Goal: Task Accomplishment & Management: Use online tool/utility

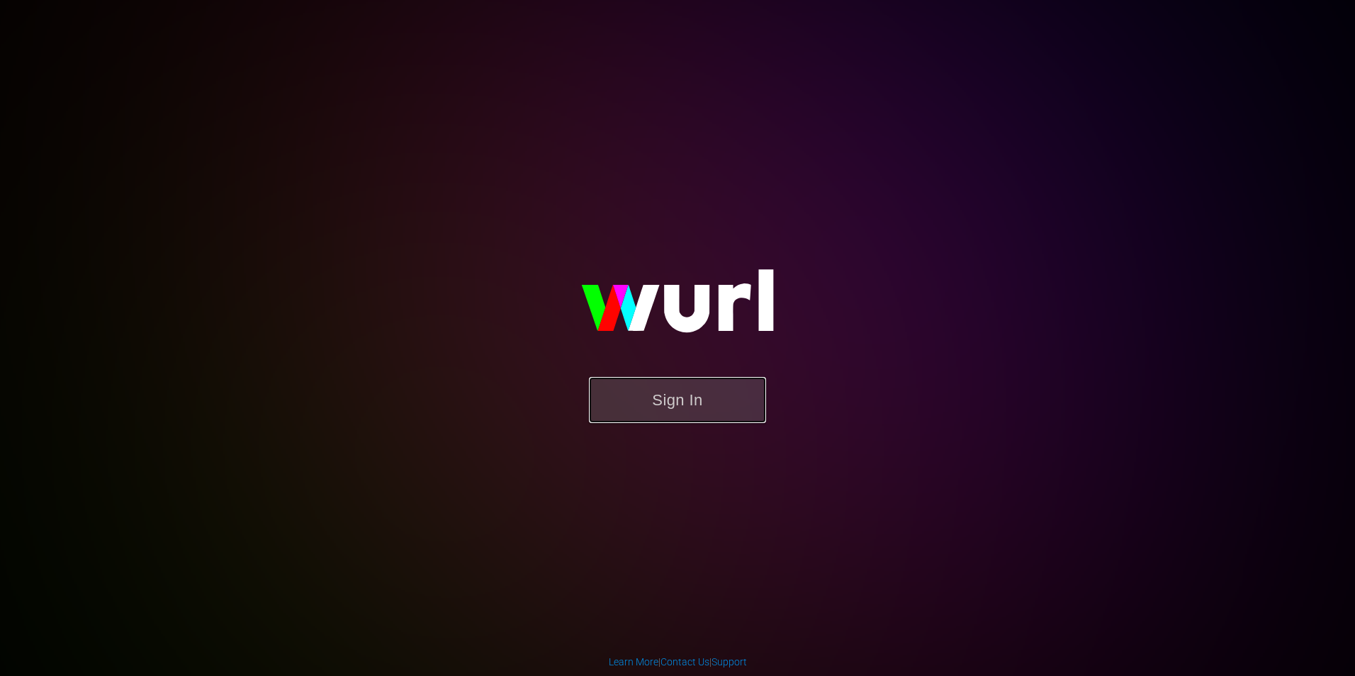
click at [743, 396] on button "Sign In" at bounding box center [677, 400] width 177 height 46
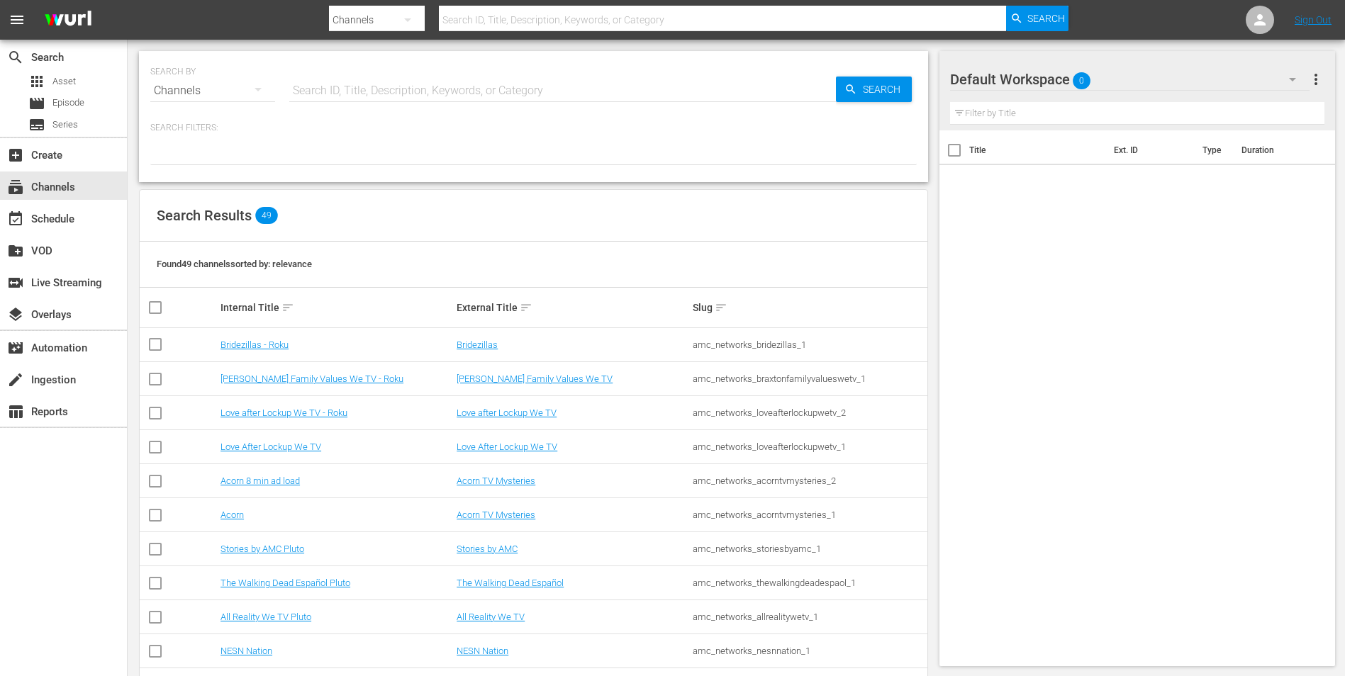
click at [574, 11] on input "text" at bounding box center [722, 20] width 567 height 34
type input "stories by ac"
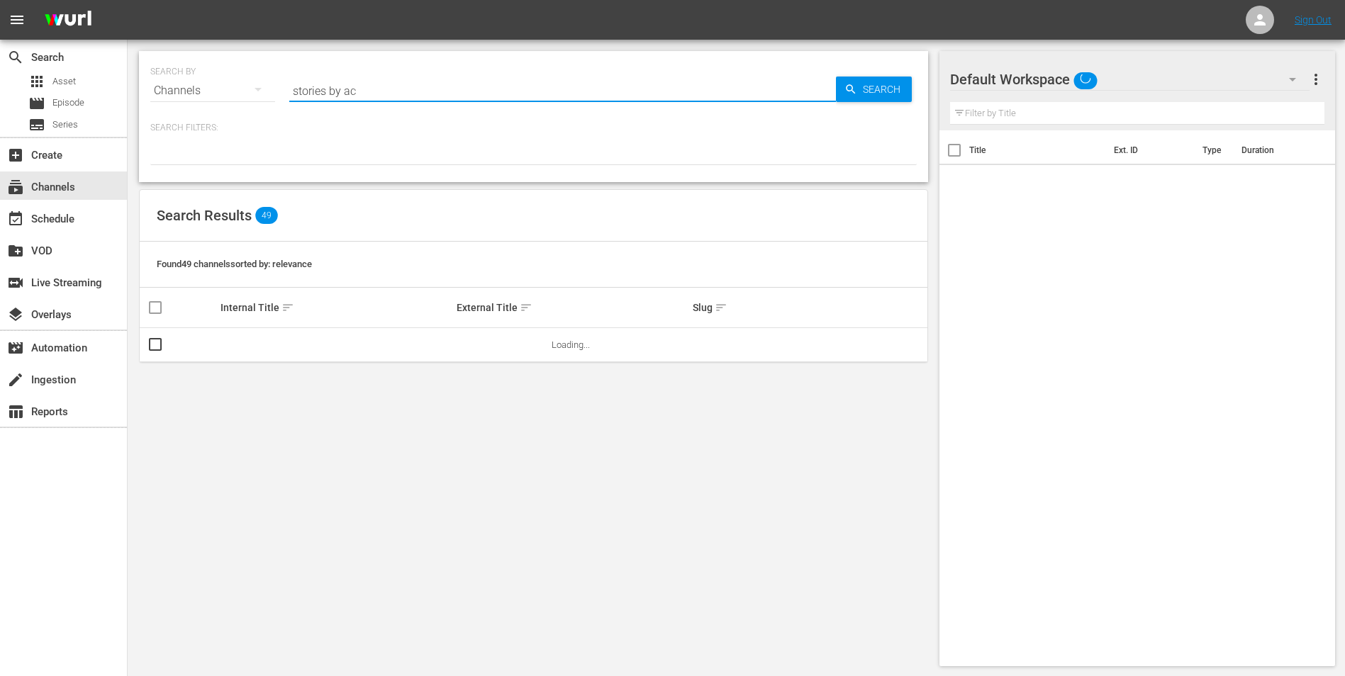
click at [438, 91] on input "stories by ac" at bounding box center [562, 91] width 546 height 34
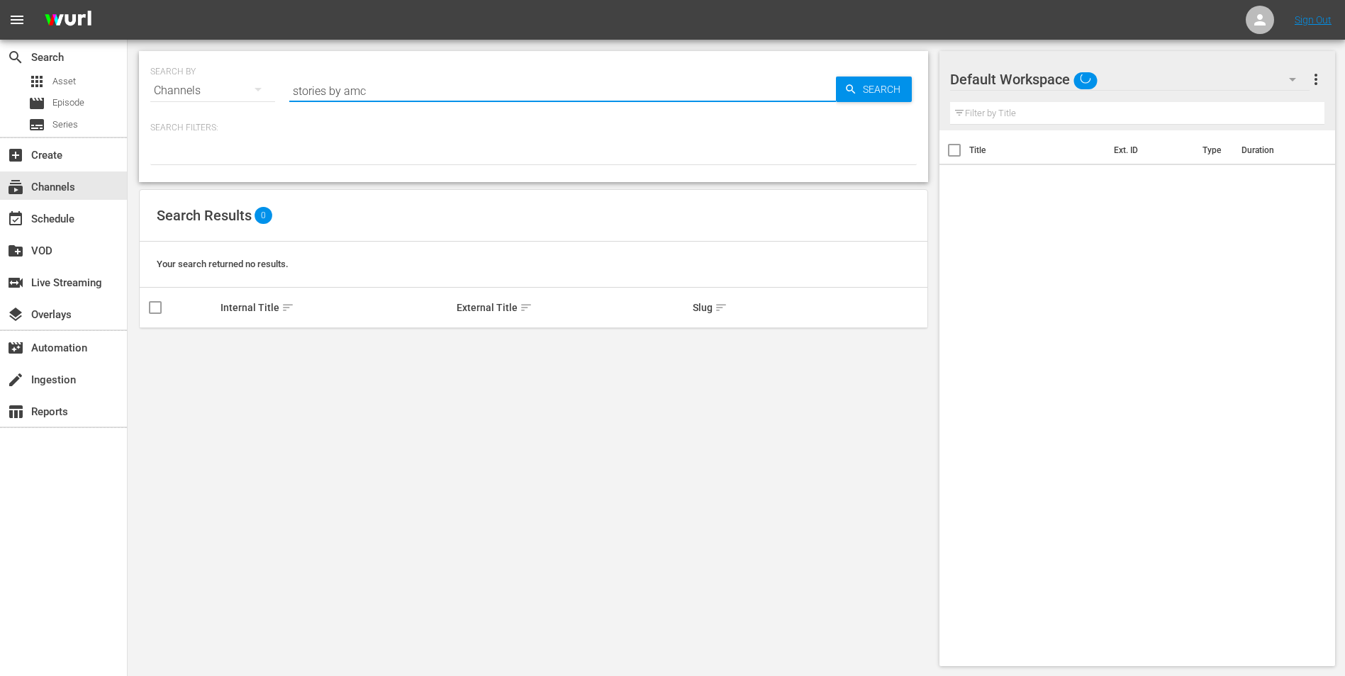
type input "stories by amc"
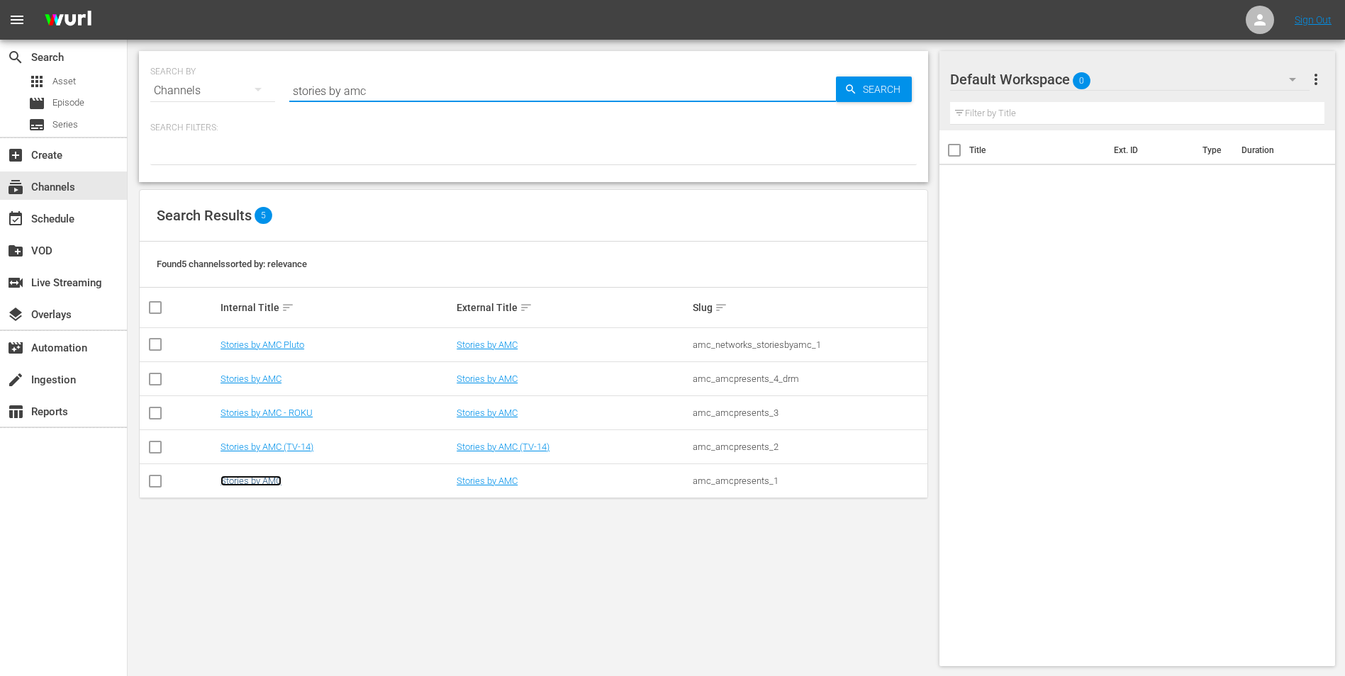
click at [271, 482] on link "Stories by AMC" at bounding box center [250, 481] width 61 height 11
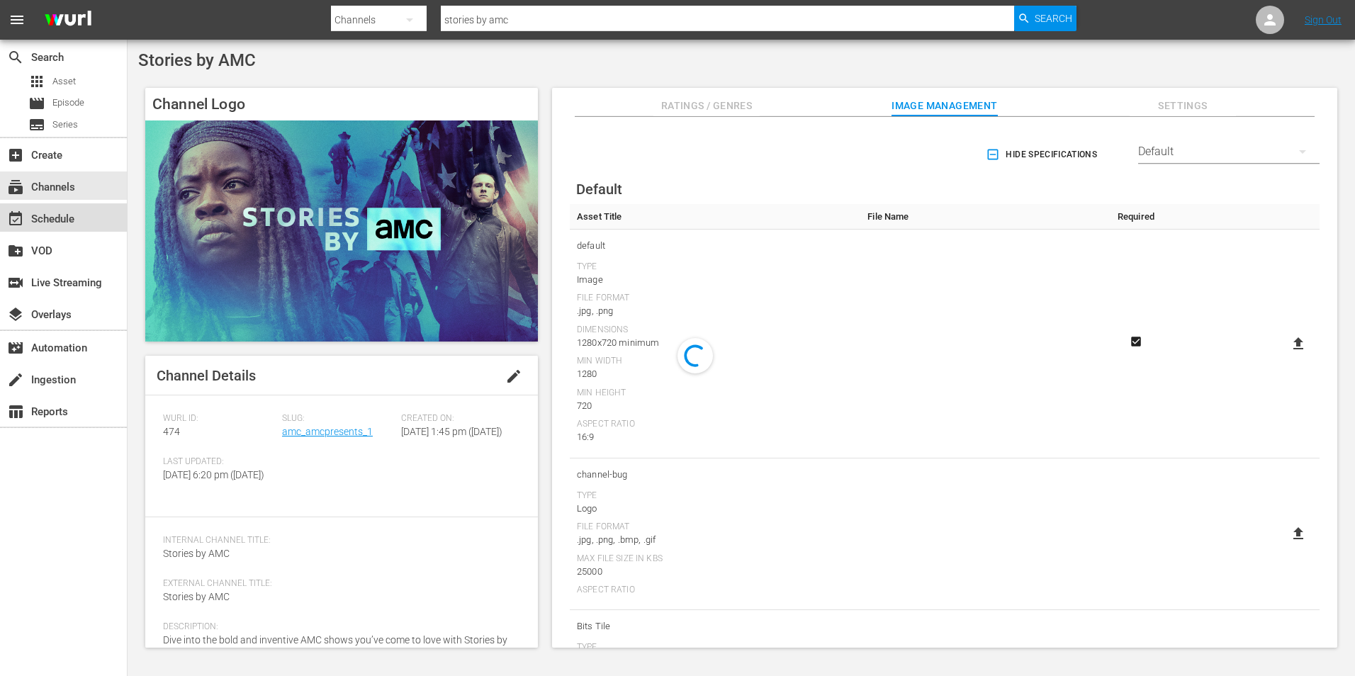
click at [116, 220] on div "event_available Schedule" at bounding box center [63, 217] width 127 height 28
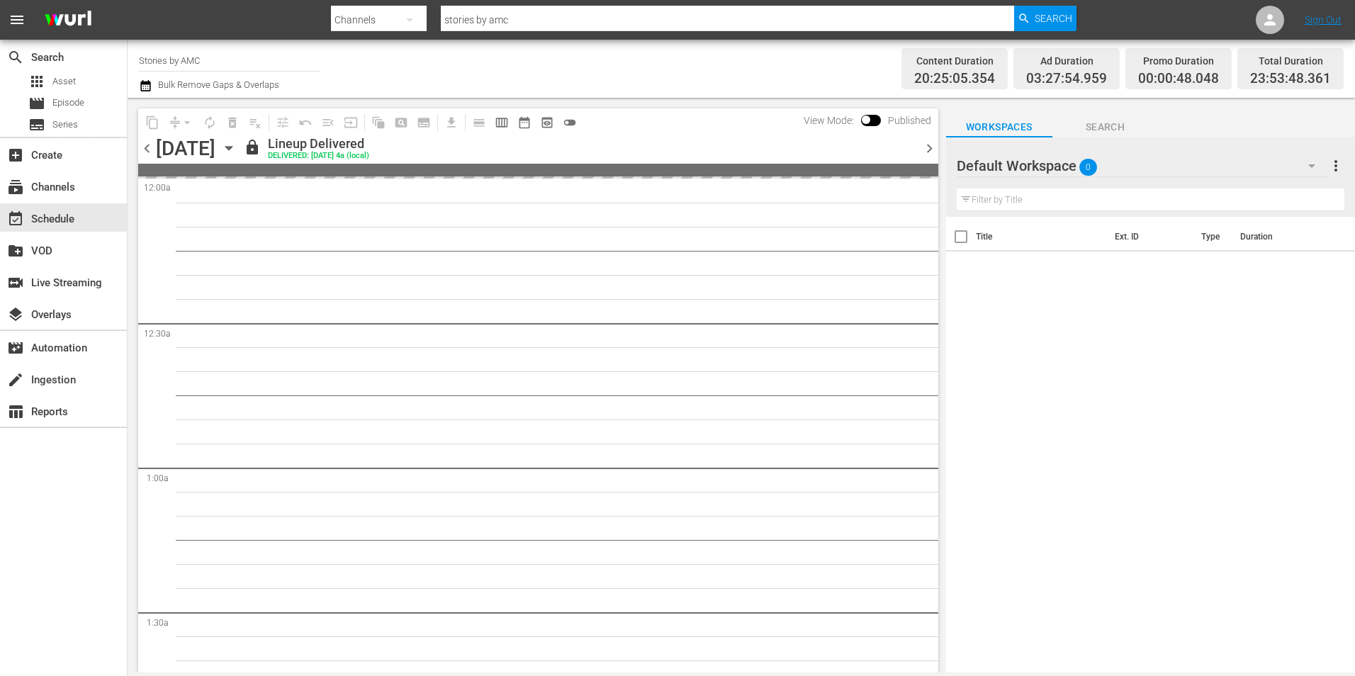
click at [237, 146] on icon "button" at bounding box center [229, 148] width 16 height 16
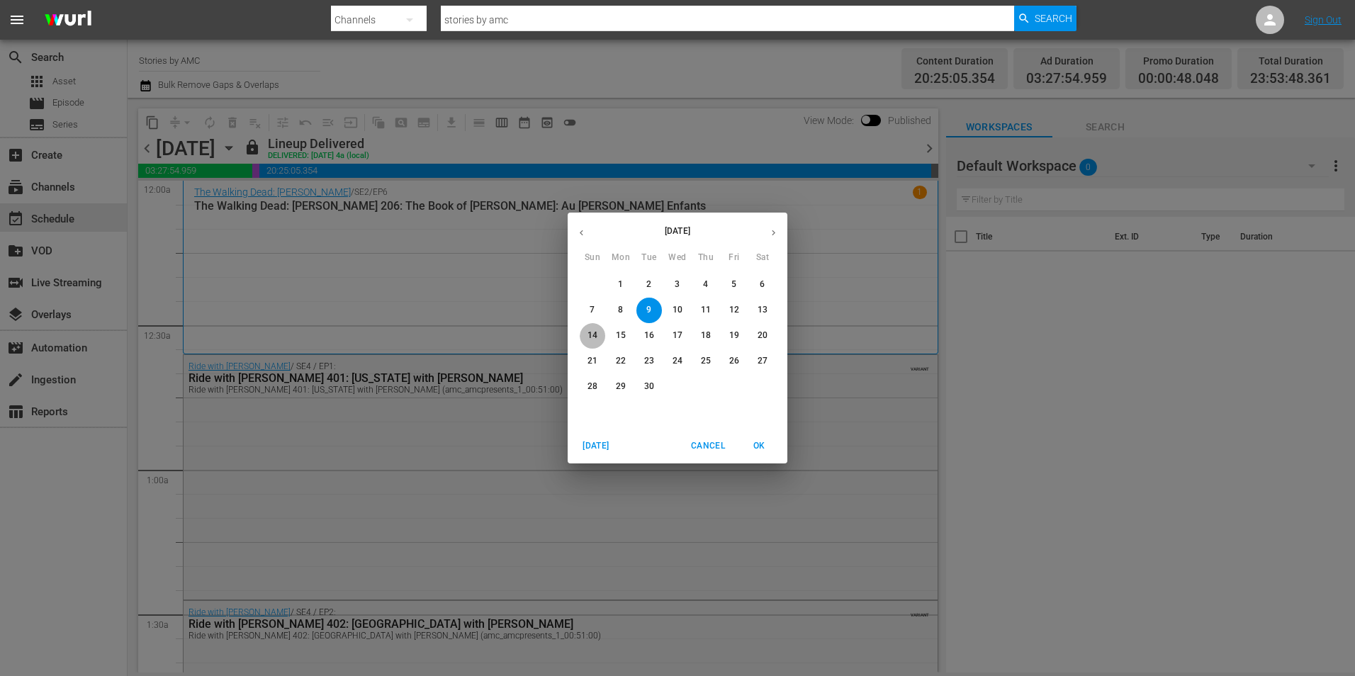
click at [588, 334] on p "14" at bounding box center [593, 336] width 10 height 12
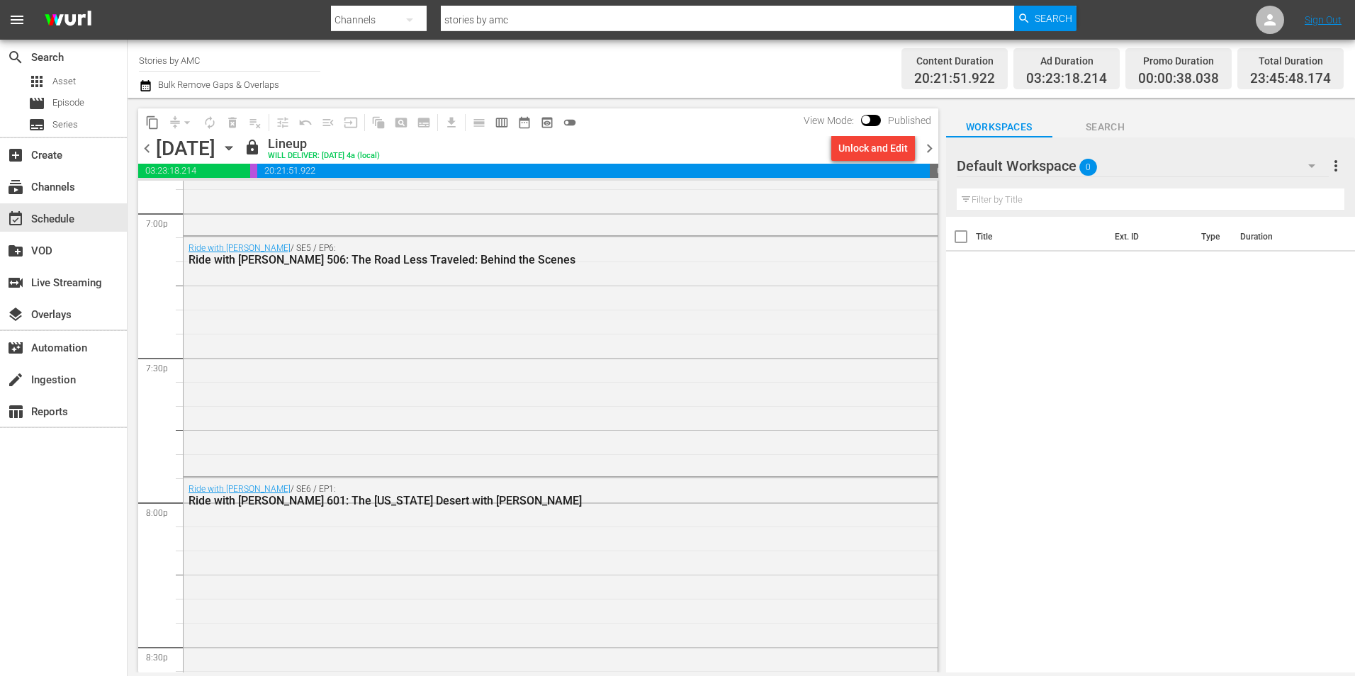
scroll to position [6485, 0]
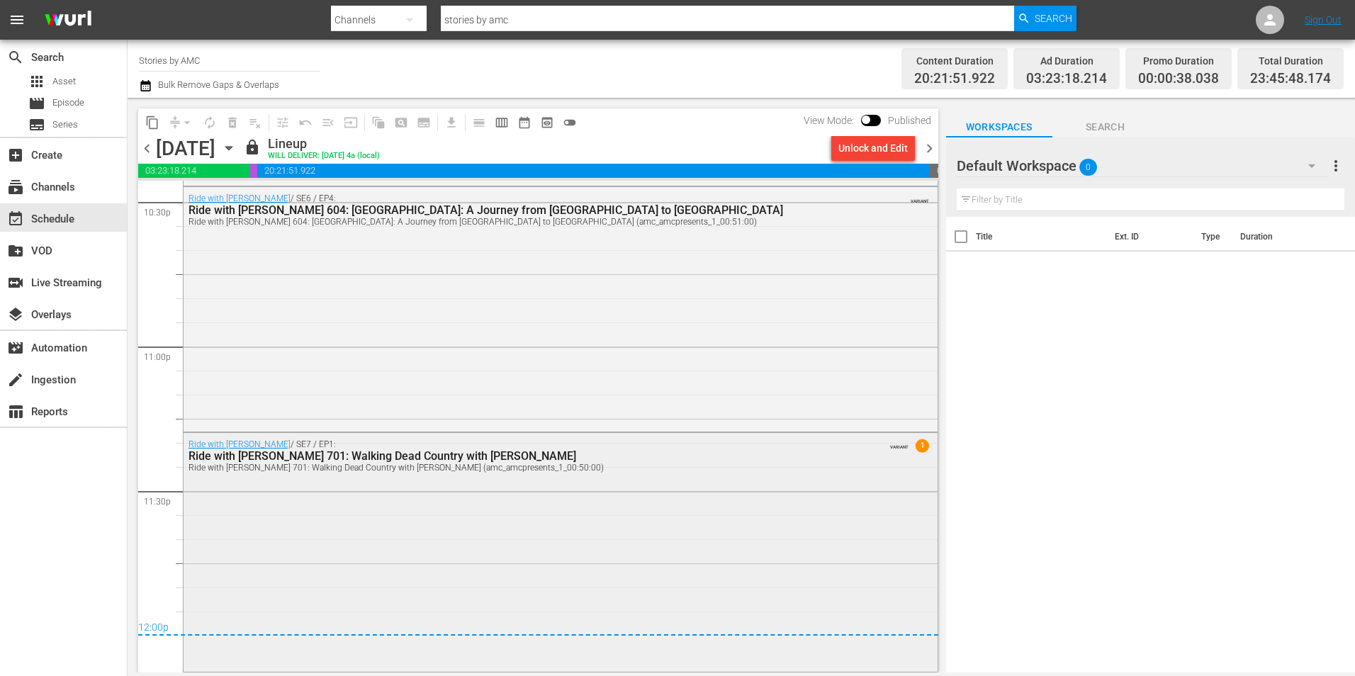
click at [510, 511] on div "Ride with [PERSON_NAME] / SE7 / EP1: Ride with [PERSON_NAME] 701: Walking Dead …" at bounding box center [561, 551] width 754 height 237
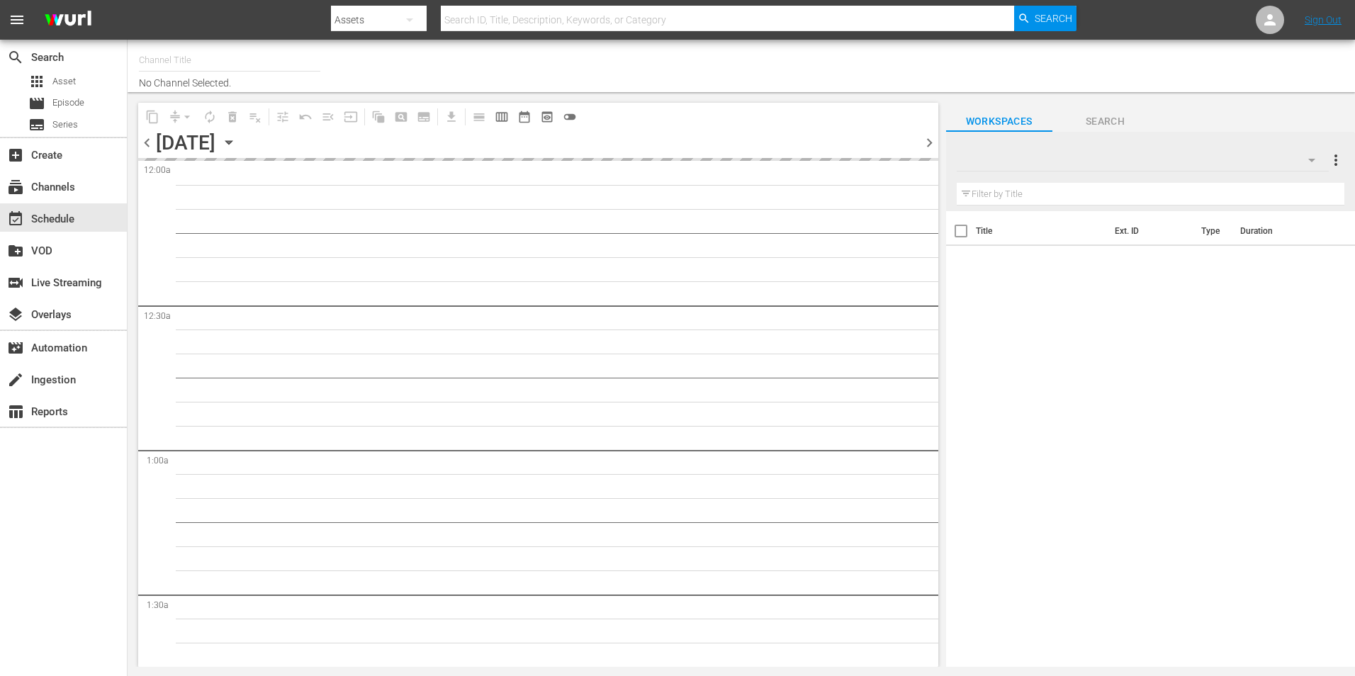
type input "Stories by AMC (474)"
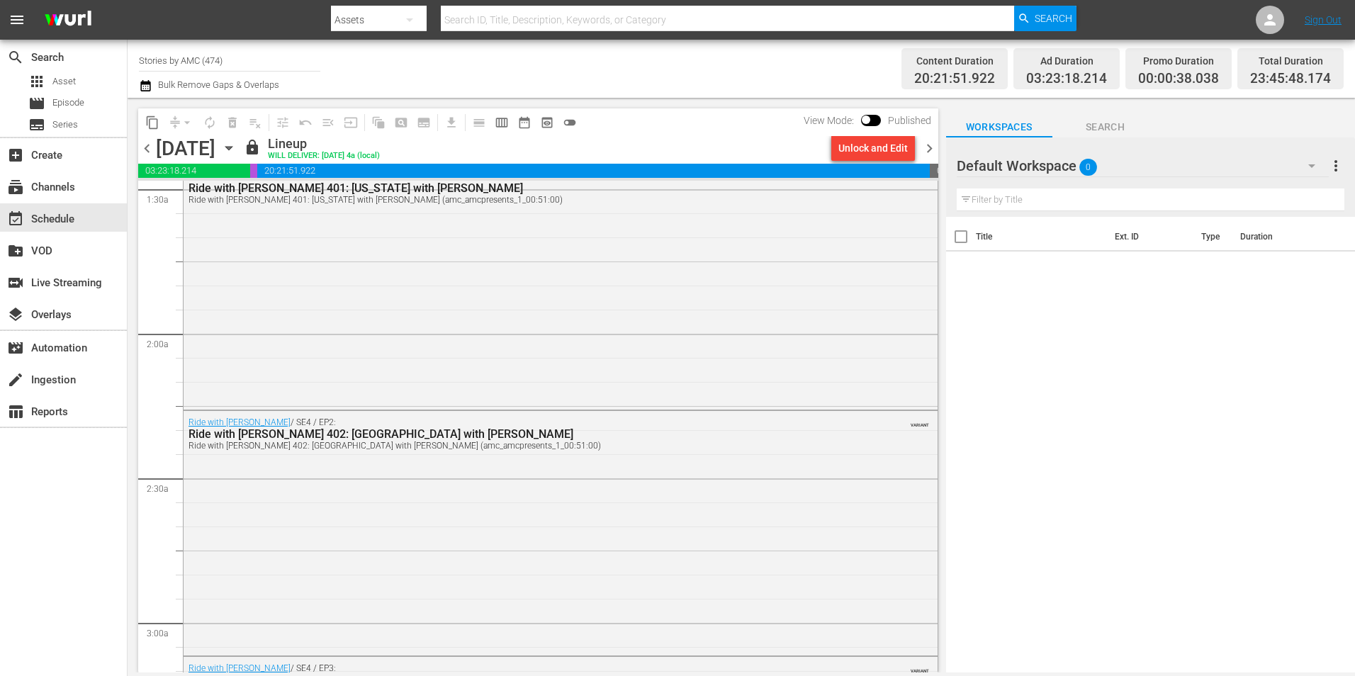
scroll to position [6485, 0]
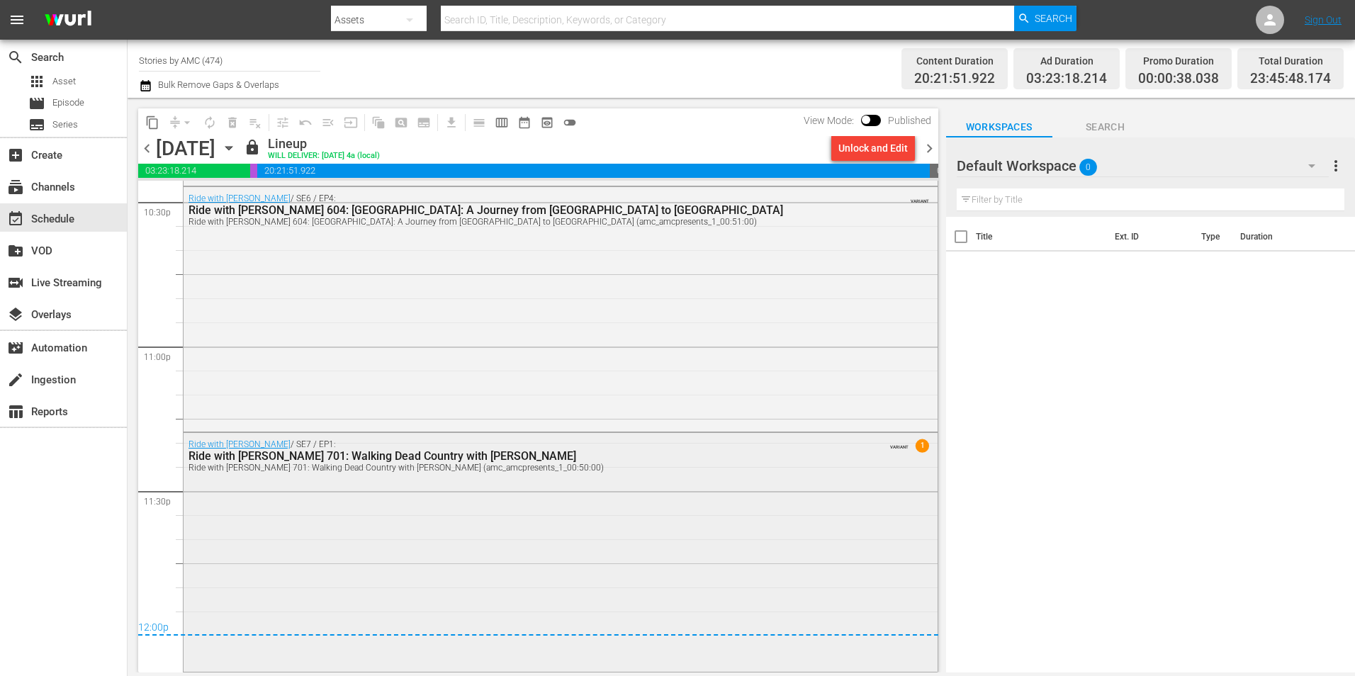
click at [515, 553] on div "Ride with [PERSON_NAME] / SE7 / EP1: Ride with [PERSON_NAME] 701: Walking Dead …" at bounding box center [561, 551] width 754 height 237
